Goal: Navigation & Orientation: Go to known website

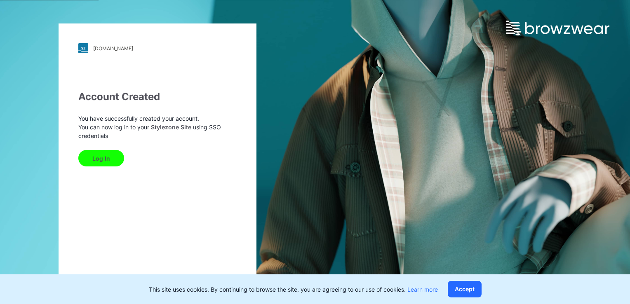
click at [101, 162] on button "Log In" at bounding box center [101, 158] width 46 height 16
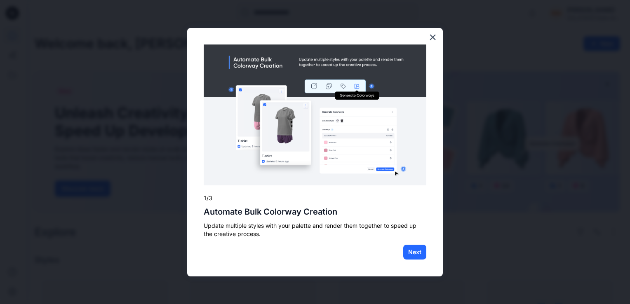
click at [413, 243] on div "× 1/3 Automate Bulk Colorway Creation Update multiple styles with your palette …" at bounding box center [314, 152] width 255 height 249
click at [412, 256] on button "Next" at bounding box center [414, 252] width 23 height 15
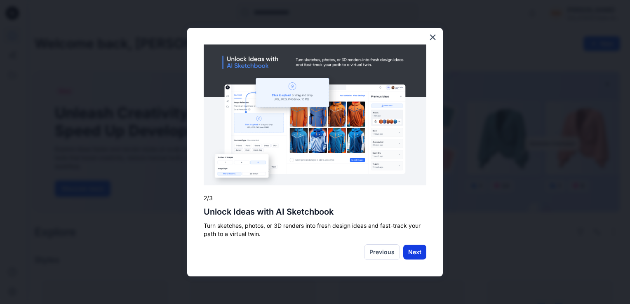
click at [414, 247] on button "Next" at bounding box center [414, 252] width 23 height 15
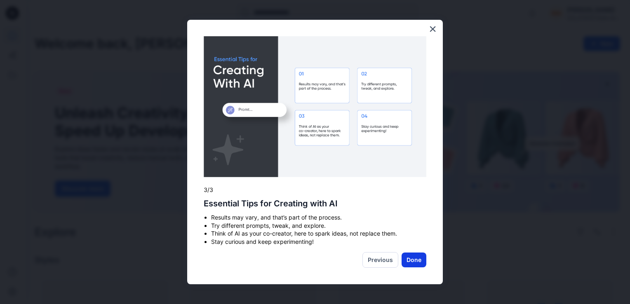
click at [415, 261] on button "Done" at bounding box center [413, 260] width 25 height 15
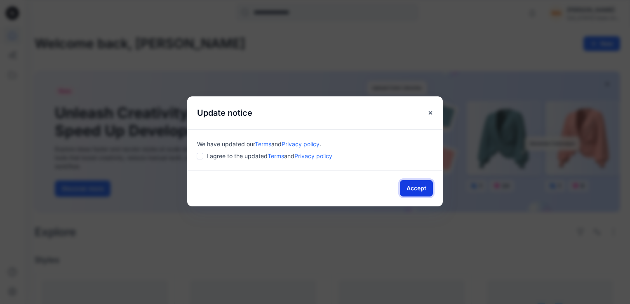
click at [405, 190] on button "Accept" at bounding box center [416, 188] width 33 height 16
